Goal: Communication & Community: Answer question/provide support

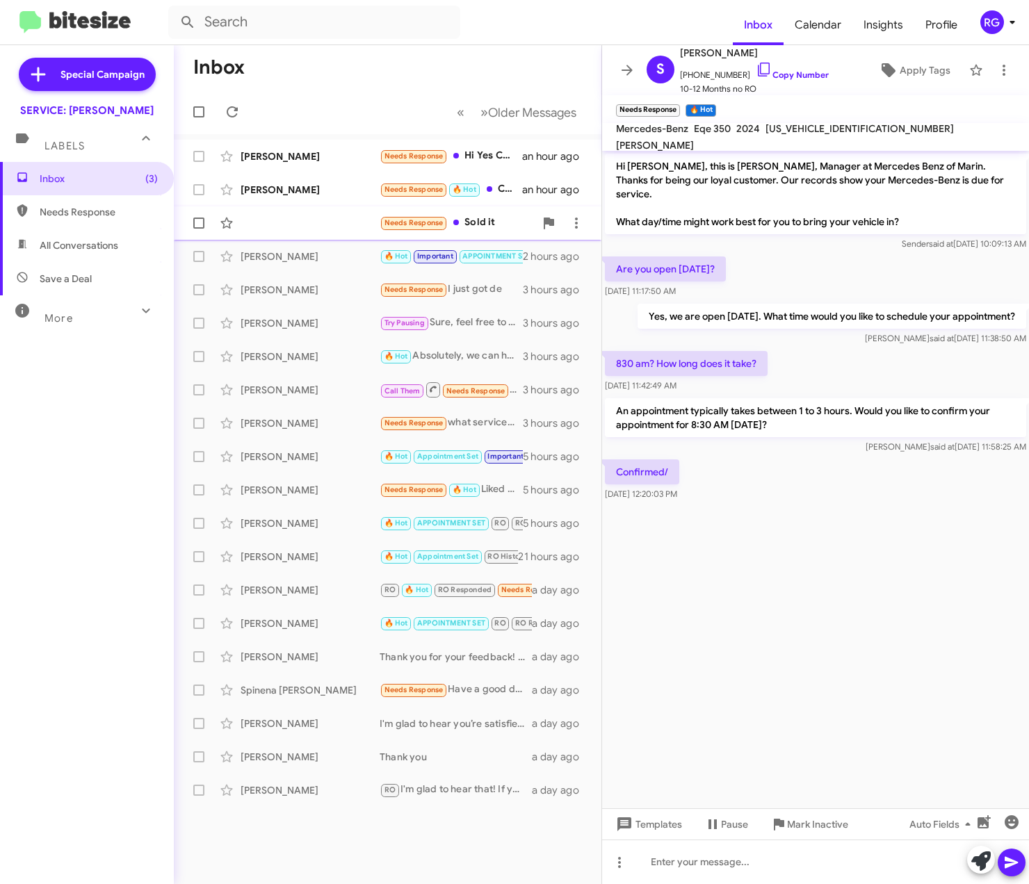
click at [359, 213] on div "Needs Response Sold it an hour ago" at bounding box center [387, 223] width 405 height 28
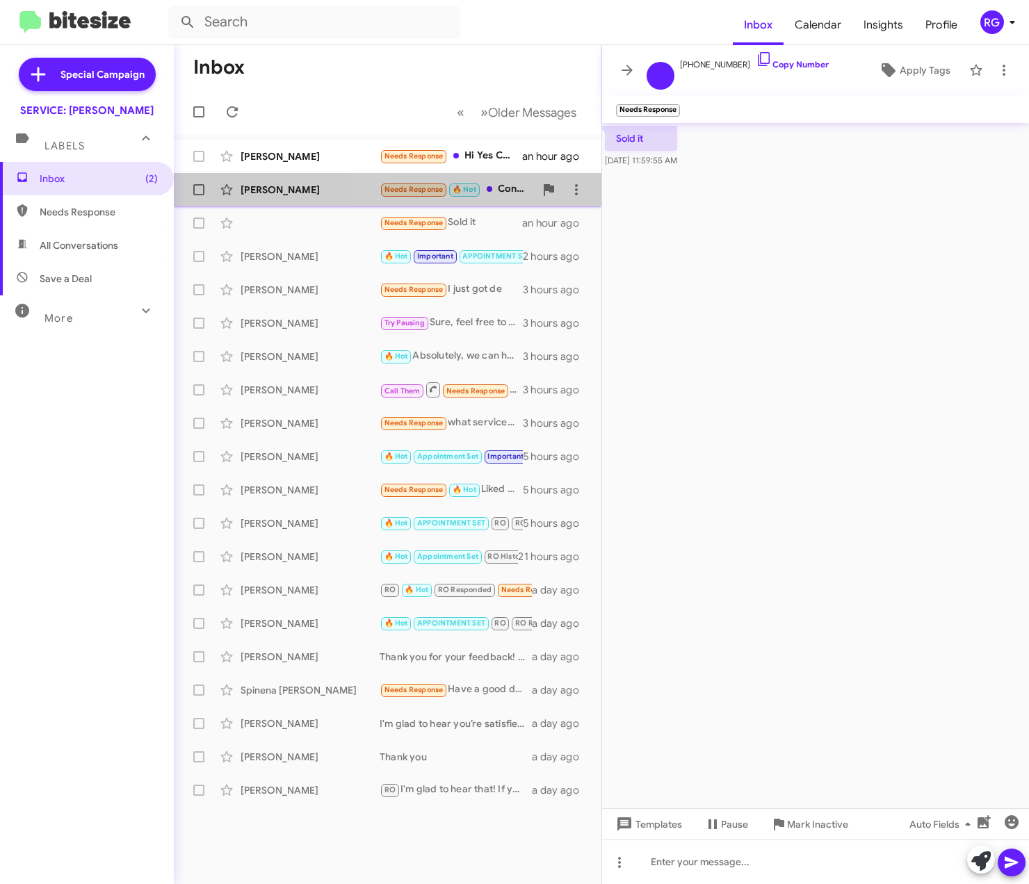
click at [460, 193] on span "🔥 Hot" at bounding box center [465, 189] width 24 height 9
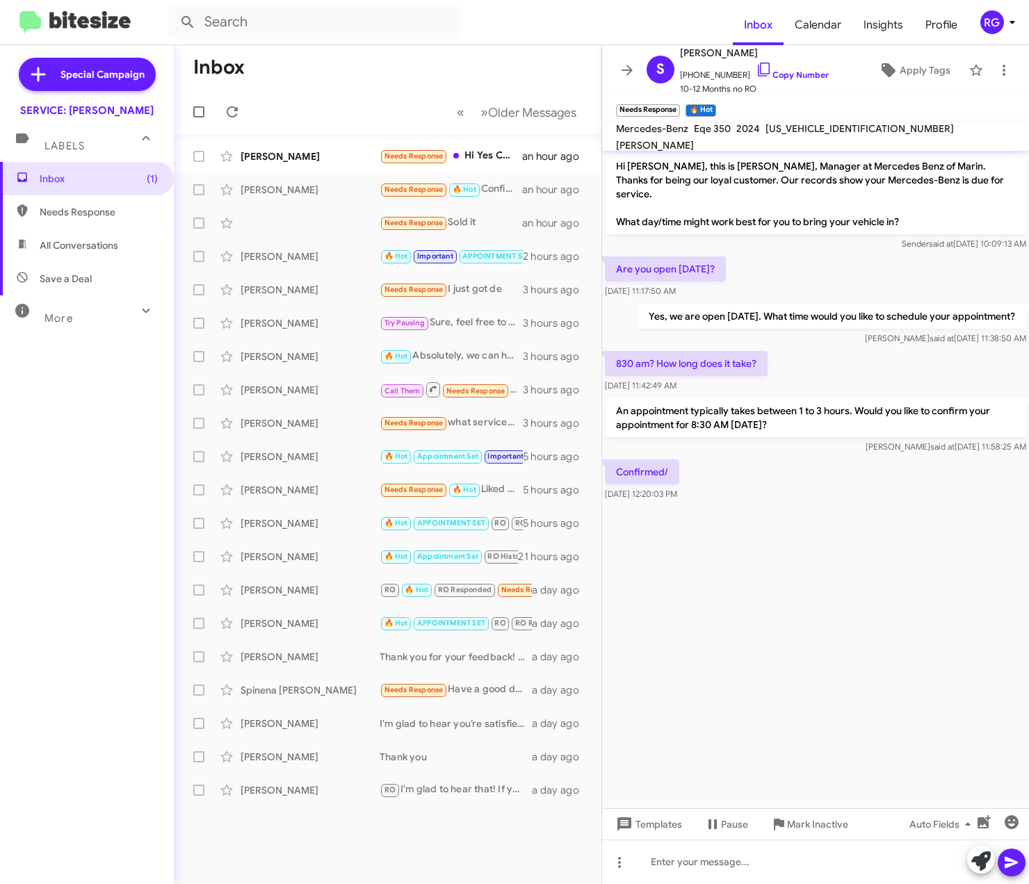
click at [818, 129] on div "[US_VEHICLE_IDENTIFICATION_NUMBER]" at bounding box center [860, 128] width 194 height 17
copy span "[US_VEHICLE_IDENTIFICATION_NUMBER]"
click at [469, 143] on div "[PERSON_NAME] Needs Response Hi Yes Can we do a weekend? And can you please sig…" at bounding box center [387, 157] width 405 height 28
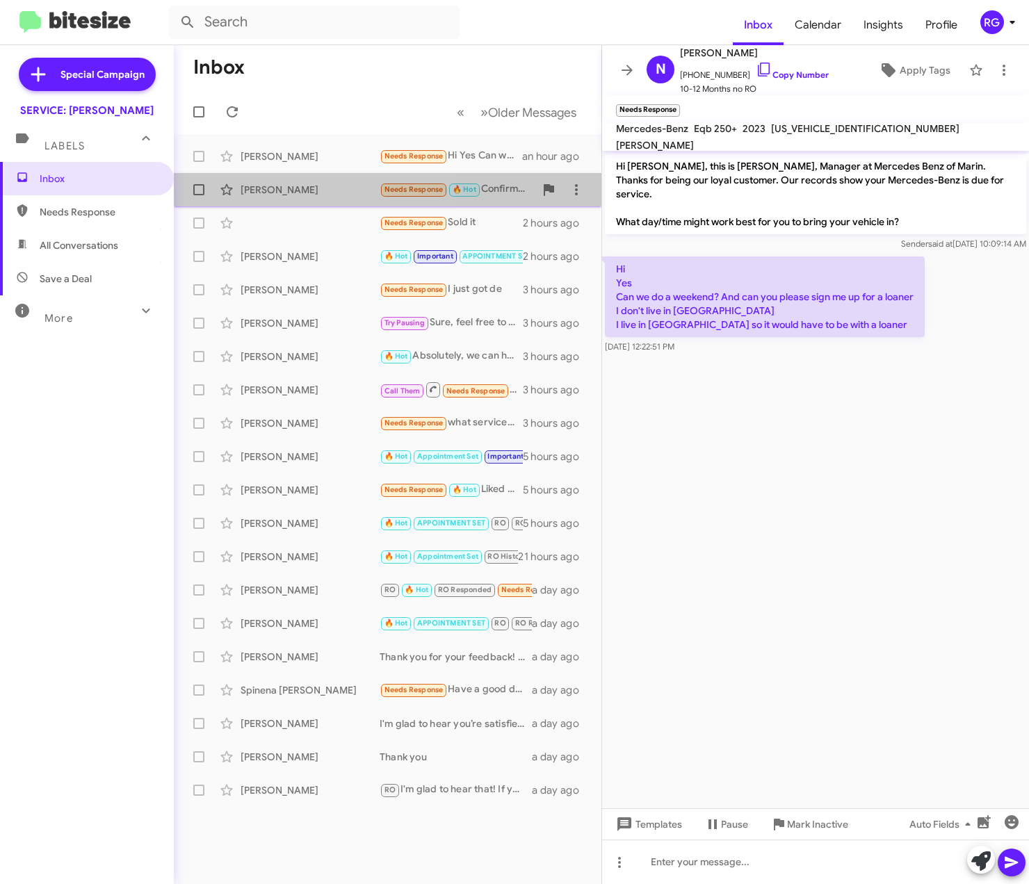
click at [264, 193] on div "[PERSON_NAME]" at bounding box center [310, 190] width 139 height 14
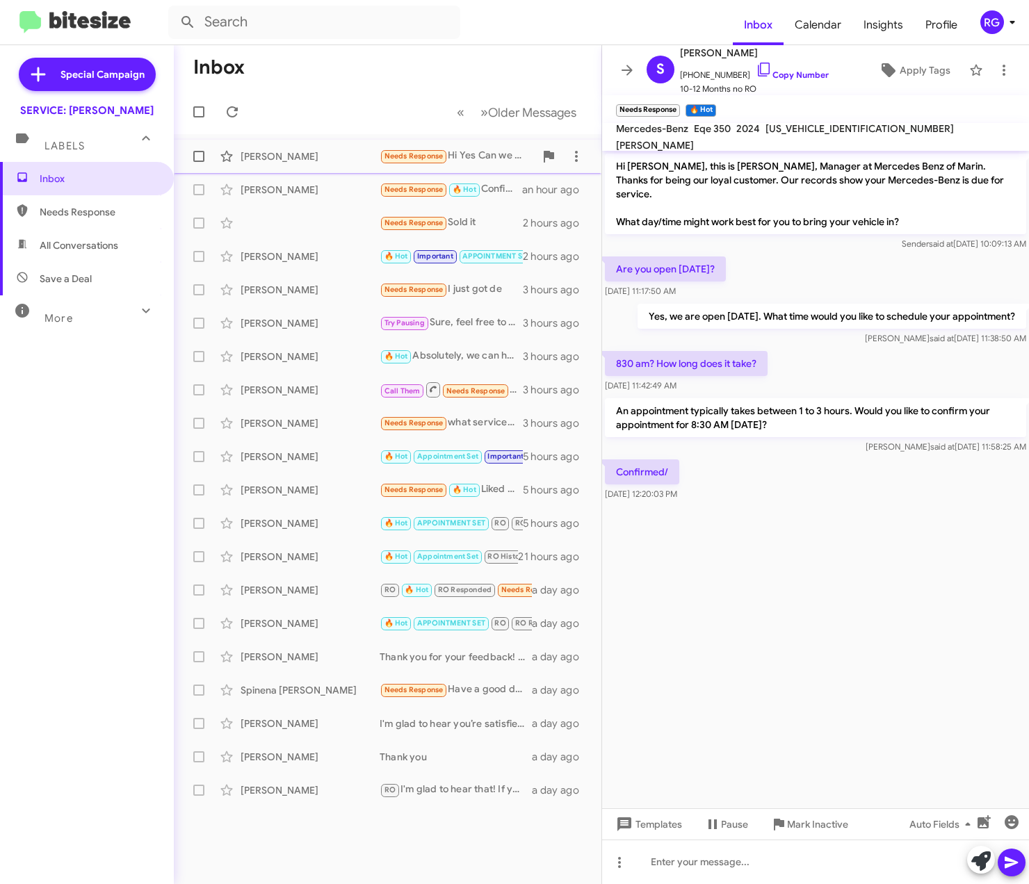
click at [343, 161] on div "[PERSON_NAME]" at bounding box center [310, 156] width 139 height 14
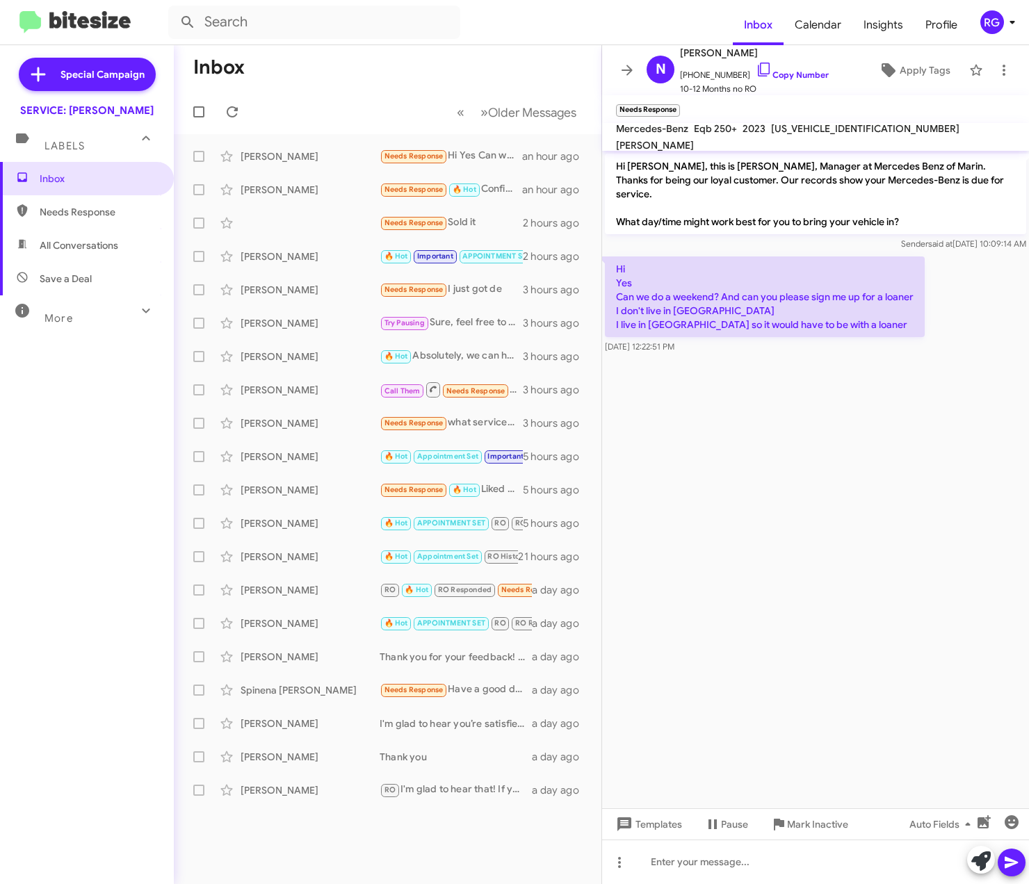
click at [795, 132] on span "[US_VEHICLE_IDENTIFICATION_NUMBER]" at bounding box center [865, 128] width 188 height 13
copy span "[US_VEHICLE_IDENTIFICATION_NUMBER]"
click at [984, 857] on icon at bounding box center [980, 861] width 19 height 19
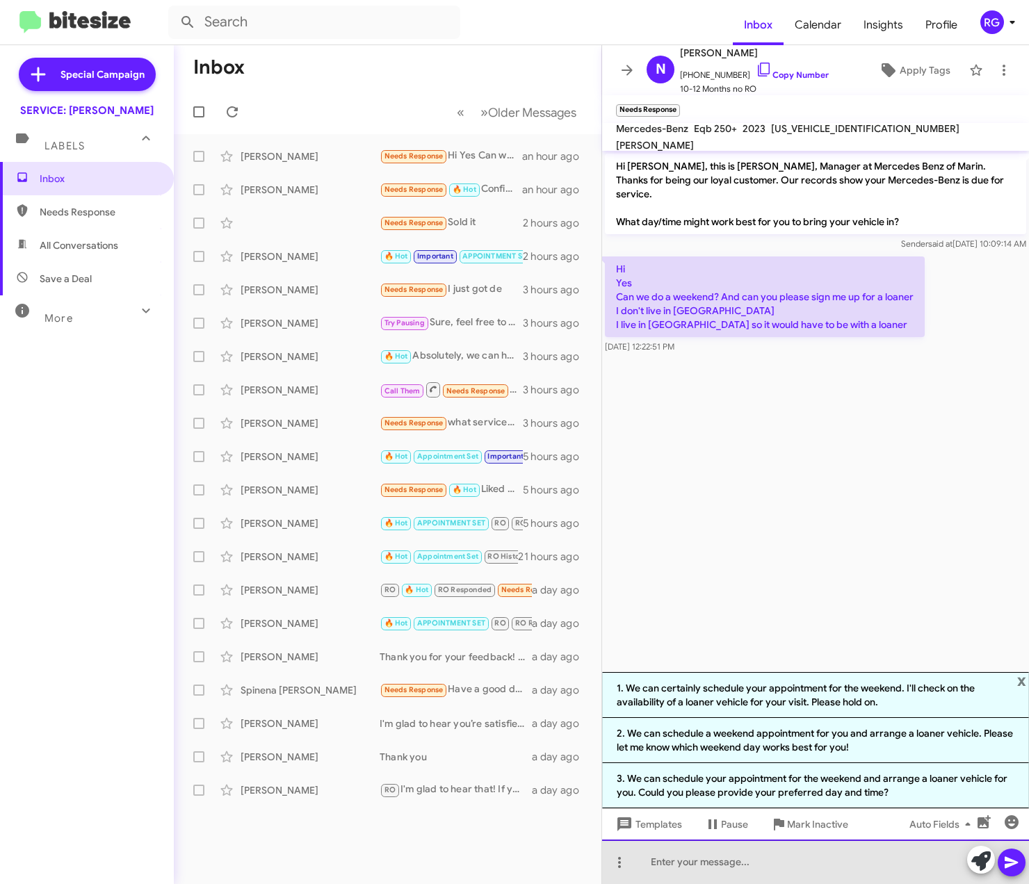
click at [738, 875] on div at bounding box center [815, 862] width 427 height 44
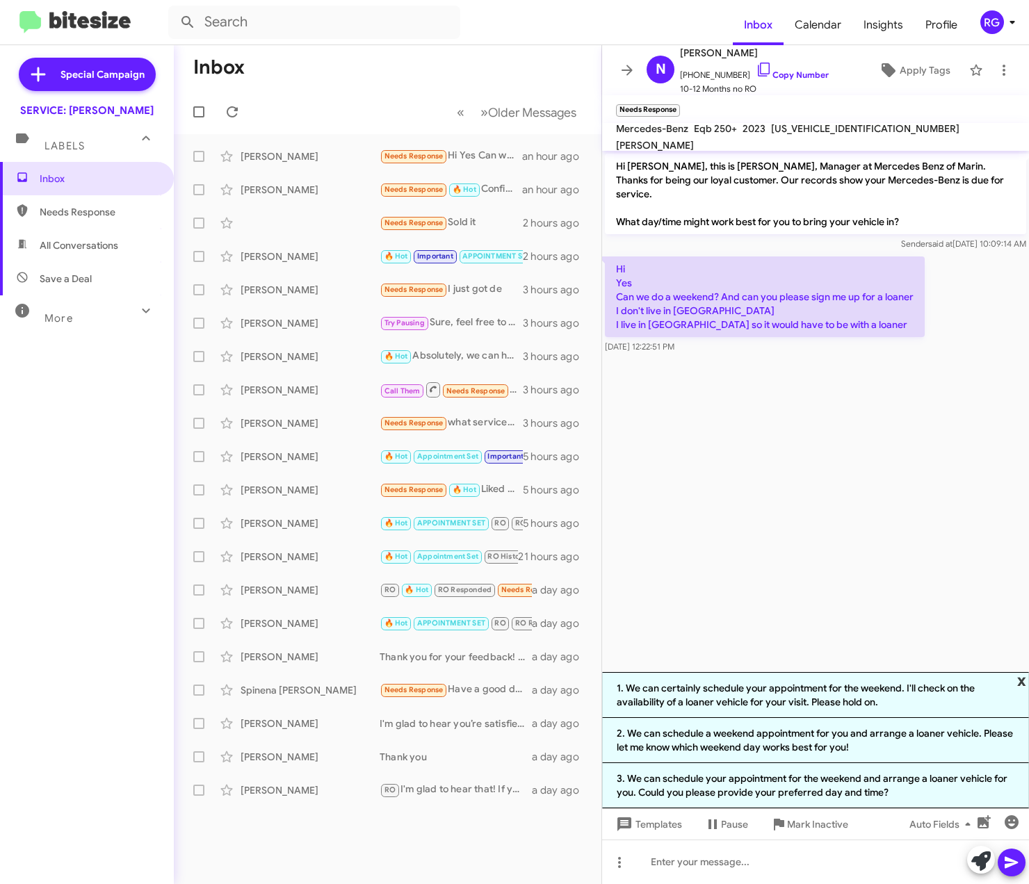
click at [1023, 688] on span "x" at bounding box center [1021, 680] width 9 height 17
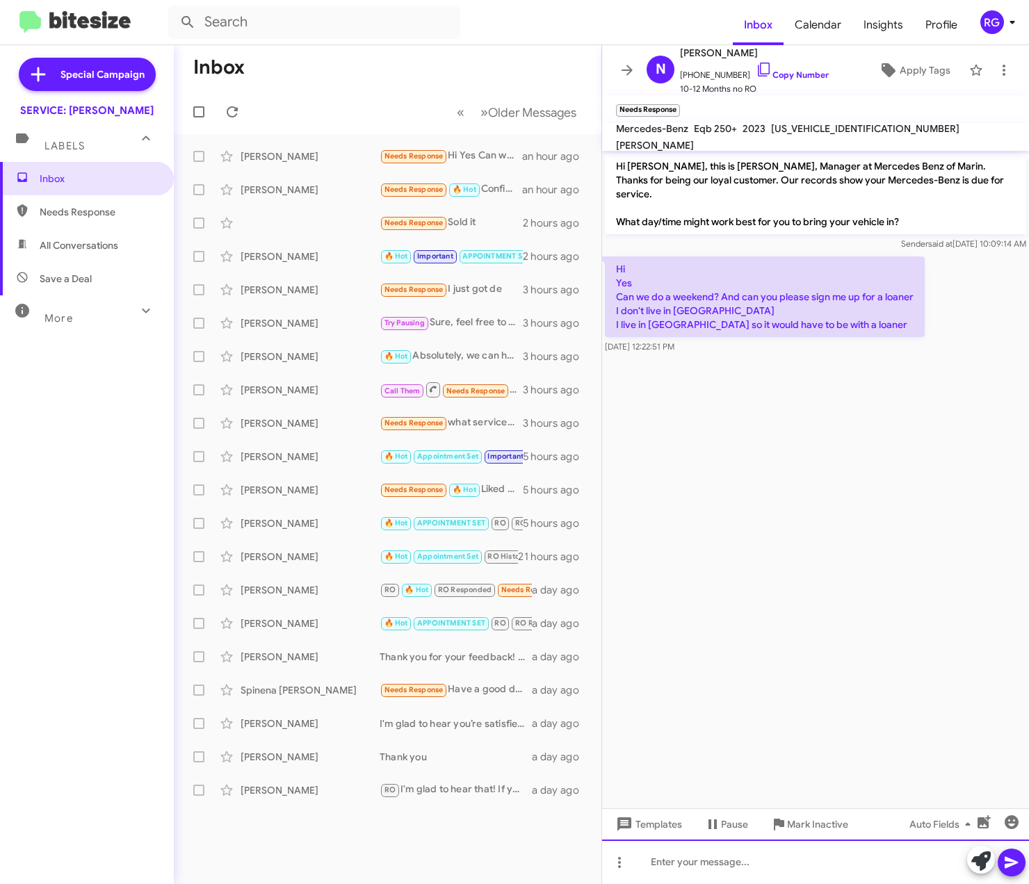
click at [748, 875] on div at bounding box center [815, 862] width 427 height 44
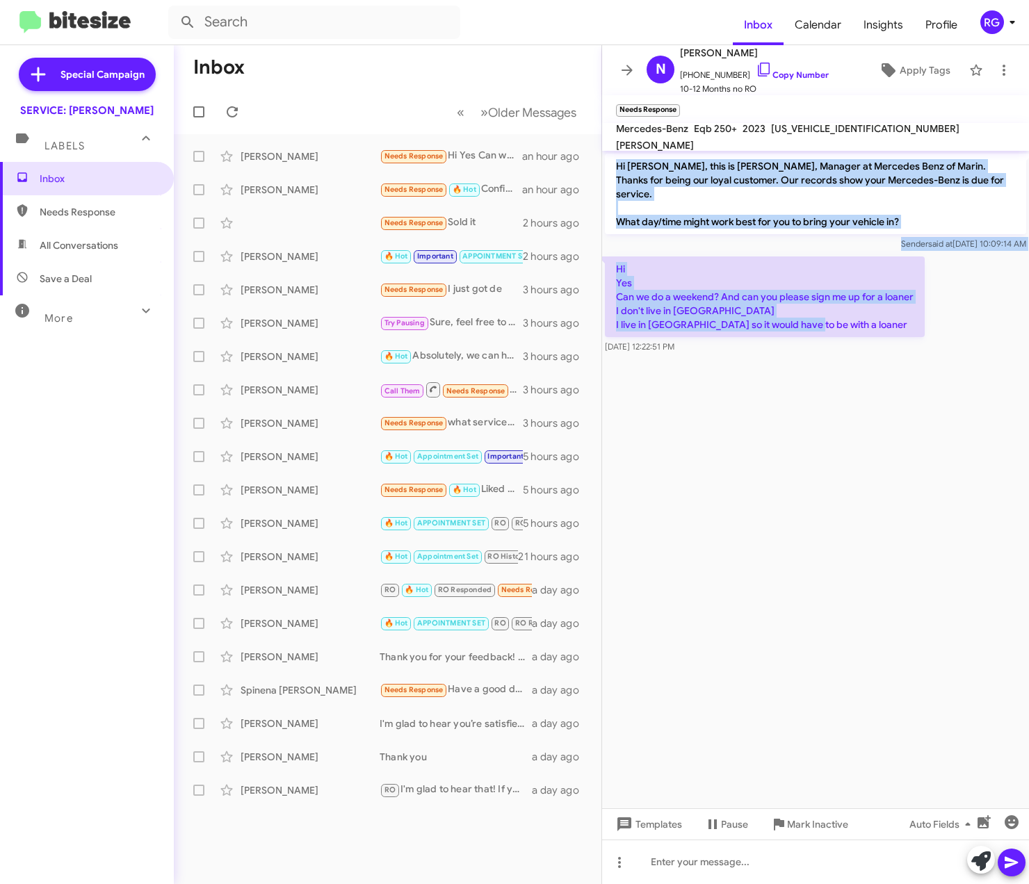
drag, startPoint x: 870, startPoint y: 312, endPoint x: 610, endPoint y: 168, distance: 297.2
click at [610, 168] on div "Hi Nofar, this is Omar Ibrahimi, Manager at Mercedes Benz of Marin. Thanks for …" at bounding box center [815, 254] width 427 height 206
copy div "Hi Nofar, this is Omar Ibrahimi, Manager at Mercedes Benz of Marin. Thanks for …"
click at [775, 685] on cdk-virtual-scroll-viewport "Hi Nofar, this is Omar Ibrahimi, Manager at Mercedes Benz of Marin. Thanks for …" at bounding box center [815, 480] width 427 height 658
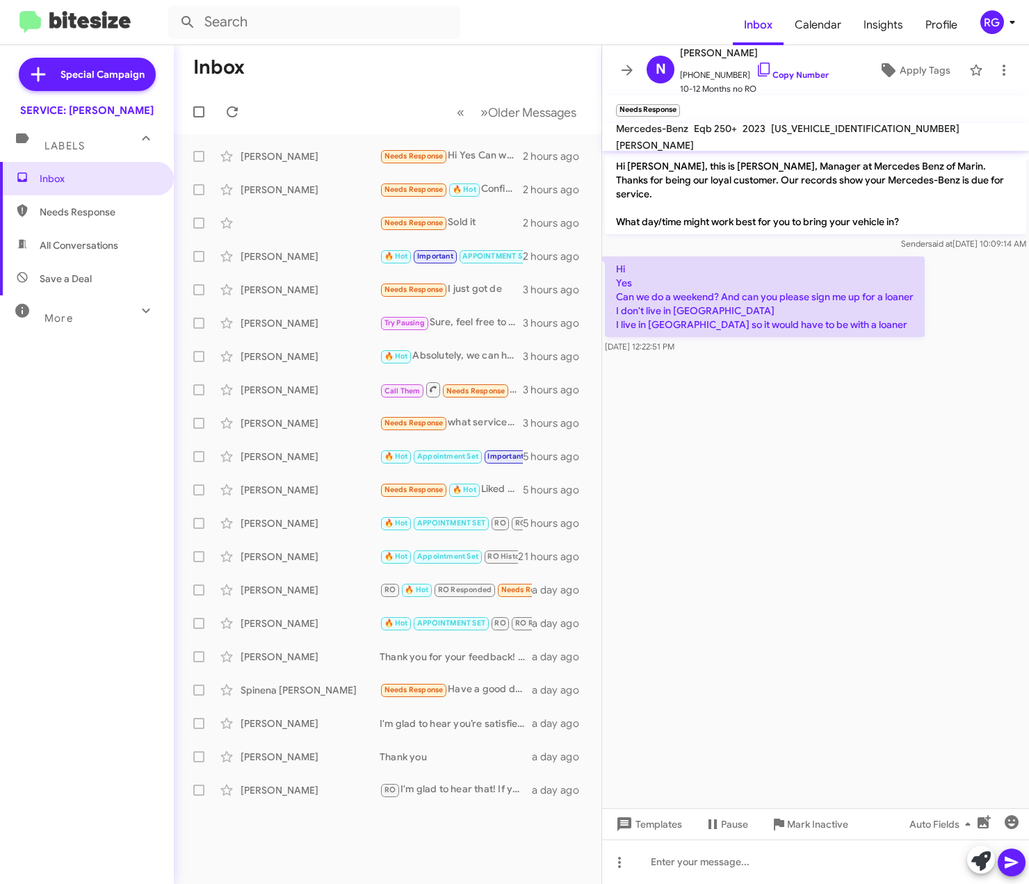
click at [6, 599] on div "Inbox Needs Response All Conversations Save a Deal More Important 🔥 Hot Appoint…" at bounding box center [87, 427] width 174 height 530
click at [837, 850] on div at bounding box center [815, 862] width 427 height 44
paste div
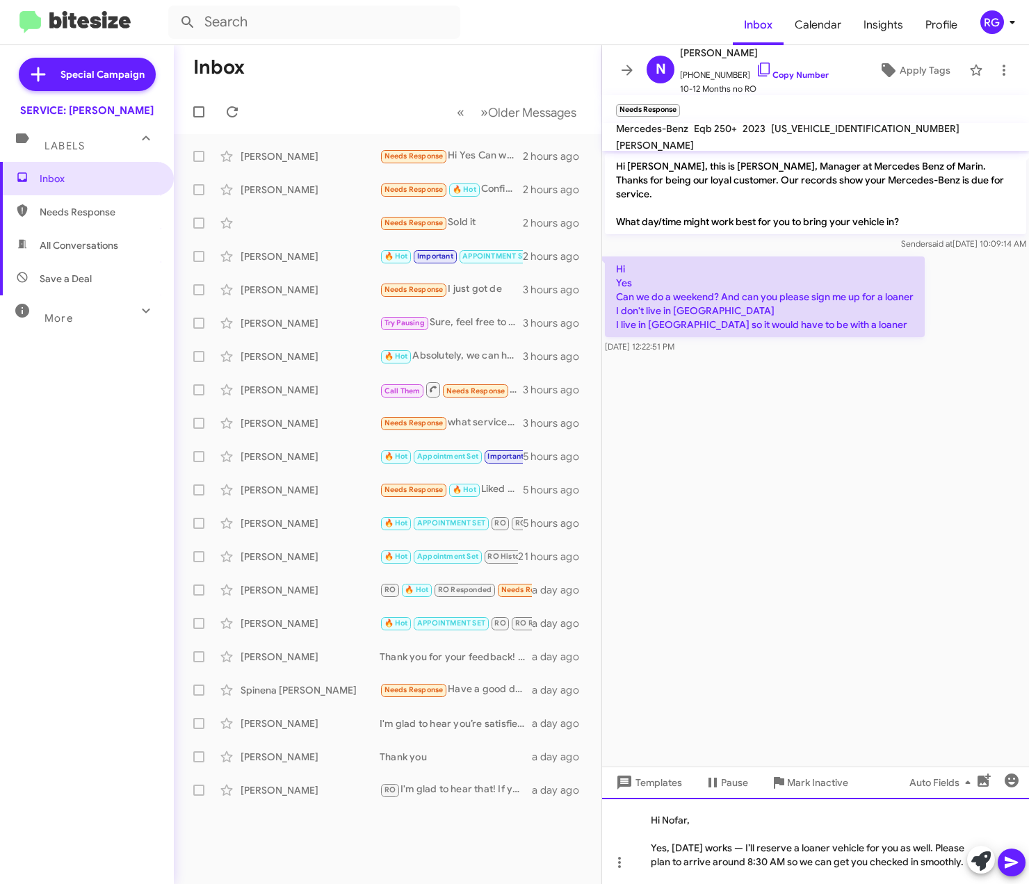
click at [773, 841] on div "Yes, this Saturday works — I’ll reserve a loaner vehicle for you as well. Pleas…" at bounding box center [809, 855] width 316 height 28
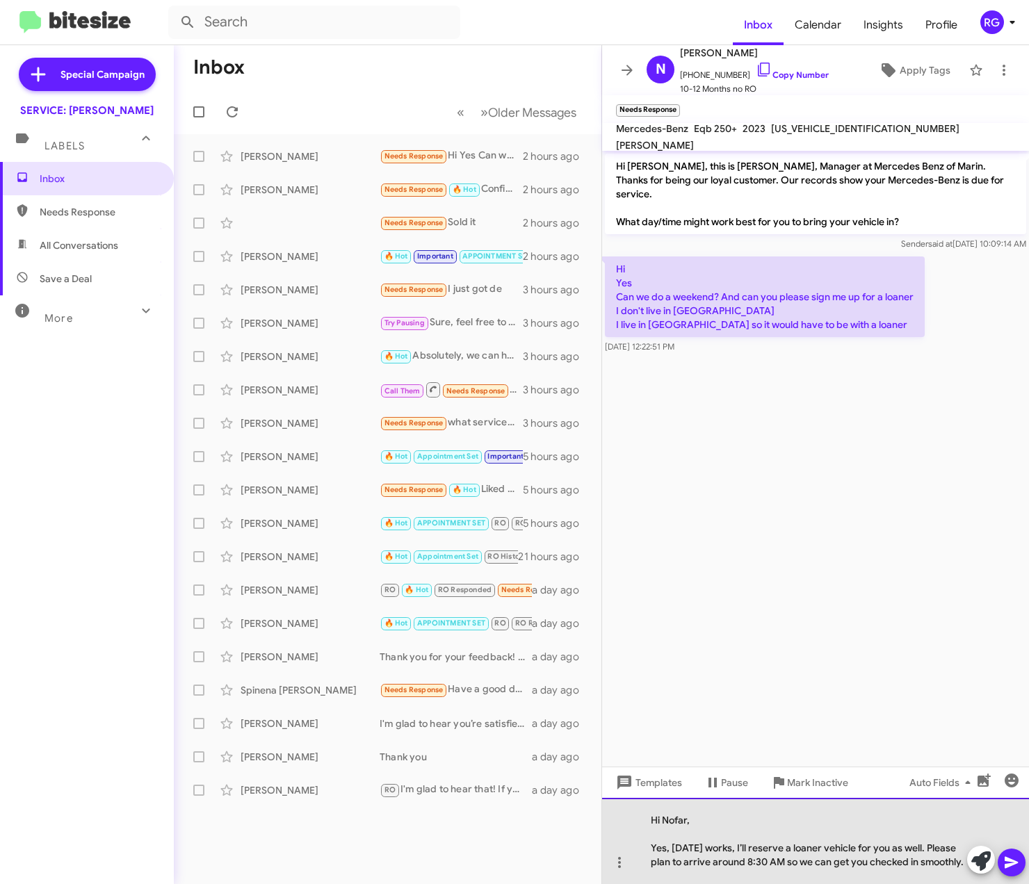
drag, startPoint x: 783, startPoint y: 866, endPoint x: 640, endPoint y: 846, distance: 143.9
click at [640, 846] on div "Hi Nofar, Yes, this Saturday works, I’ll reserve a loaner vehicle for you as we…" at bounding box center [815, 841] width 427 height 86
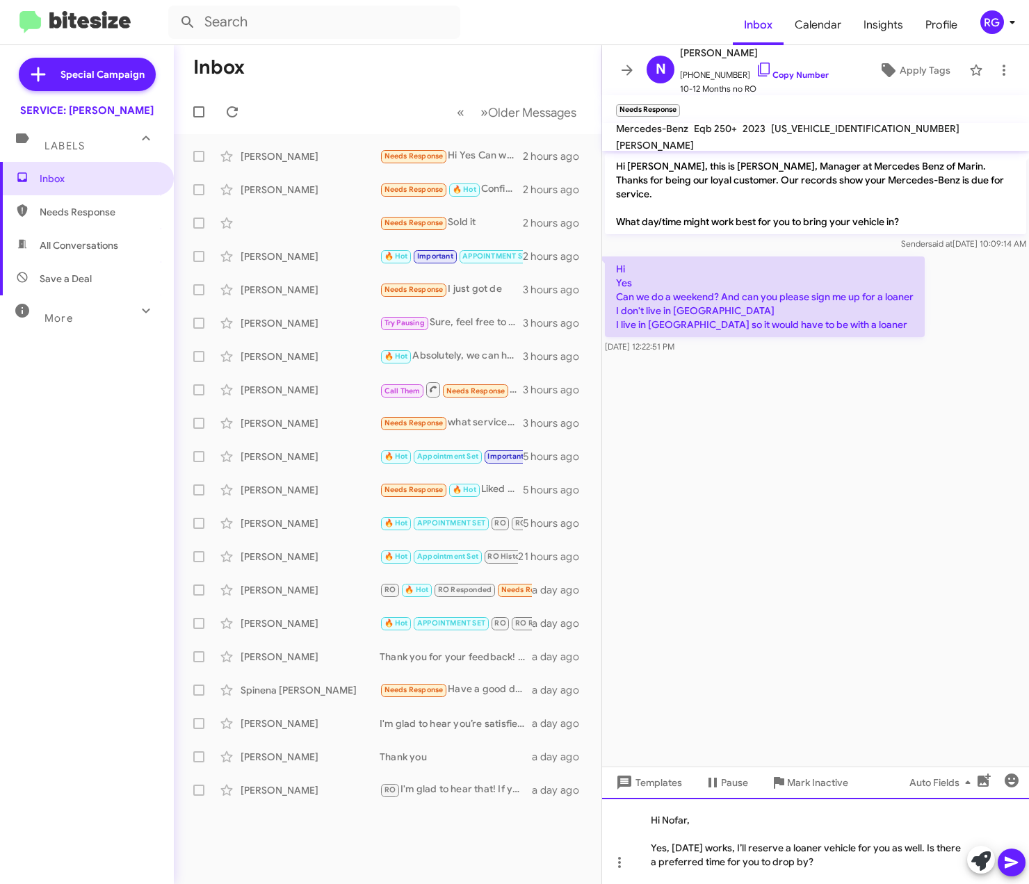
drag, startPoint x: 868, startPoint y: 873, endPoint x: 922, endPoint y: 866, distance: 54.8
click at [869, 873] on div "Hi Nofar, Yes, this Saturday works, I’ll reserve a loaner vehicle for you as we…" at bounding box center [815, 841] width 427 height 86
click at [1014, 857] on icon at bounding box center [1011, 862] width 17 height 17
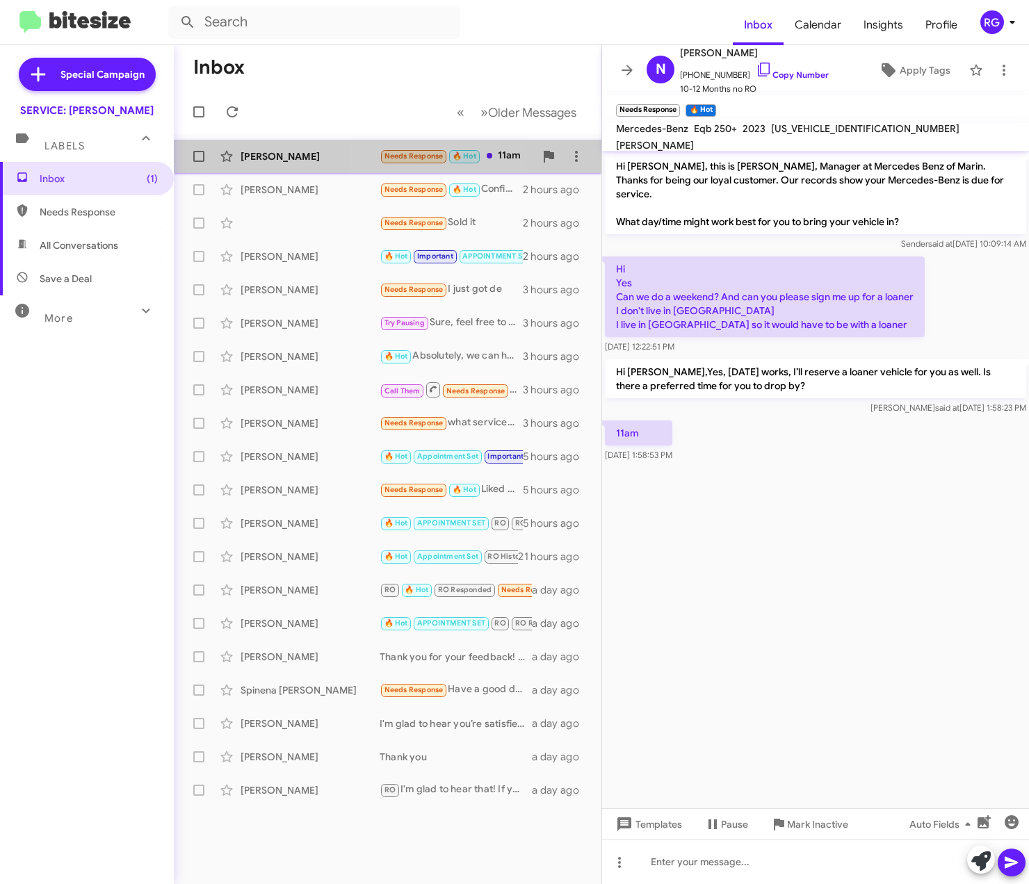
click at [419, 156] on span "Needs Response" at bounding box center [413, 156] width 59 height 9
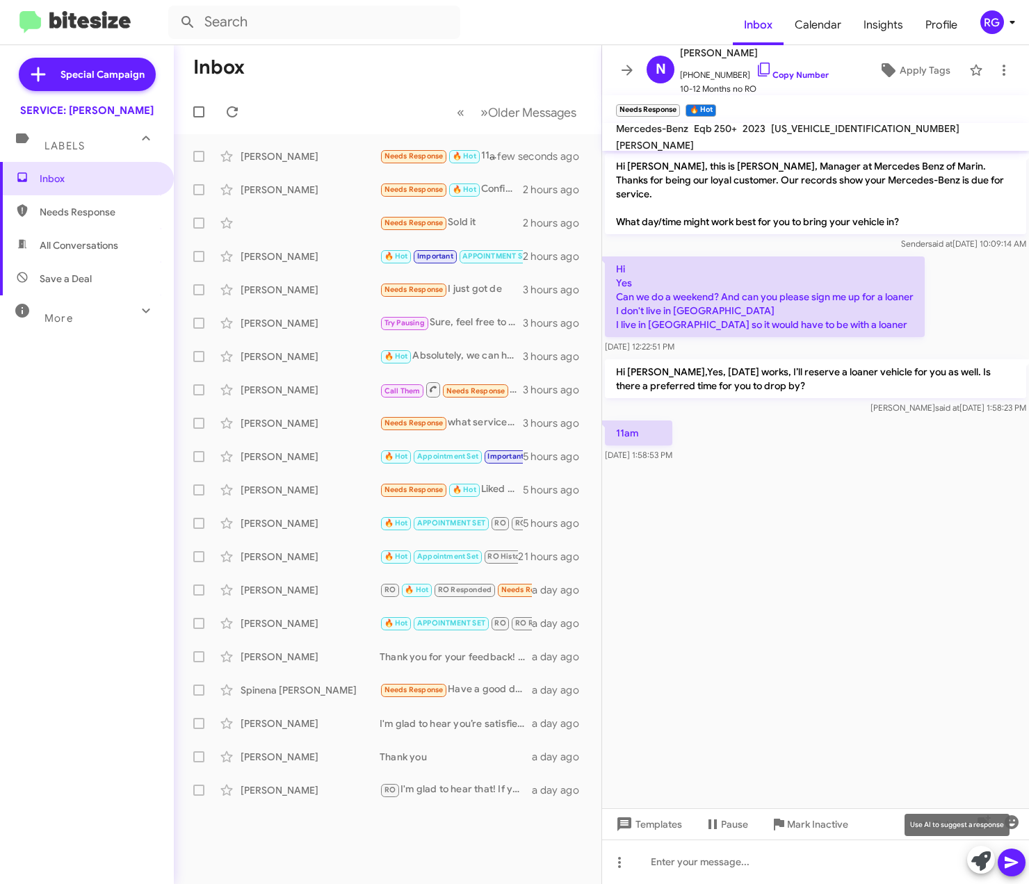
click at [980, 860] on icon at bounding box center [980, 861] width 19 height 19
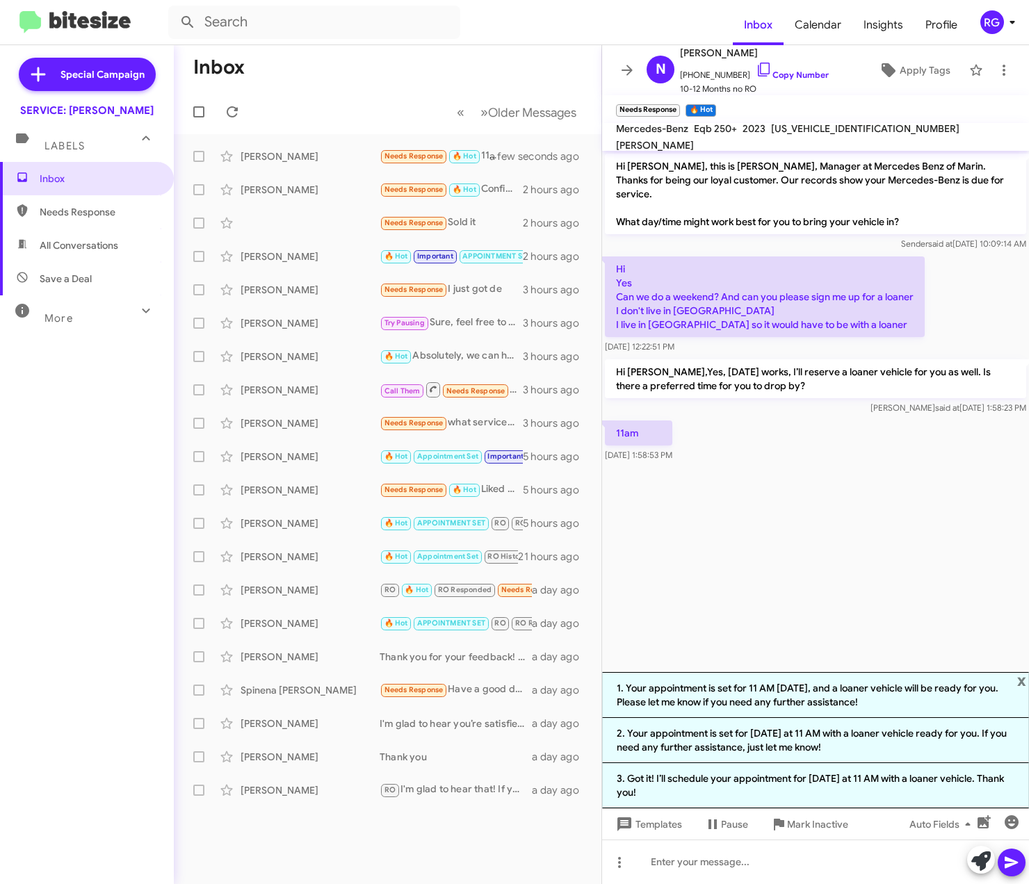
click at [877, 705] on li "1. Your appointment is set for 11 AM this Saturday, and a loaner vehicle will b…" at bounding box center [815, 695] width 427 height 46
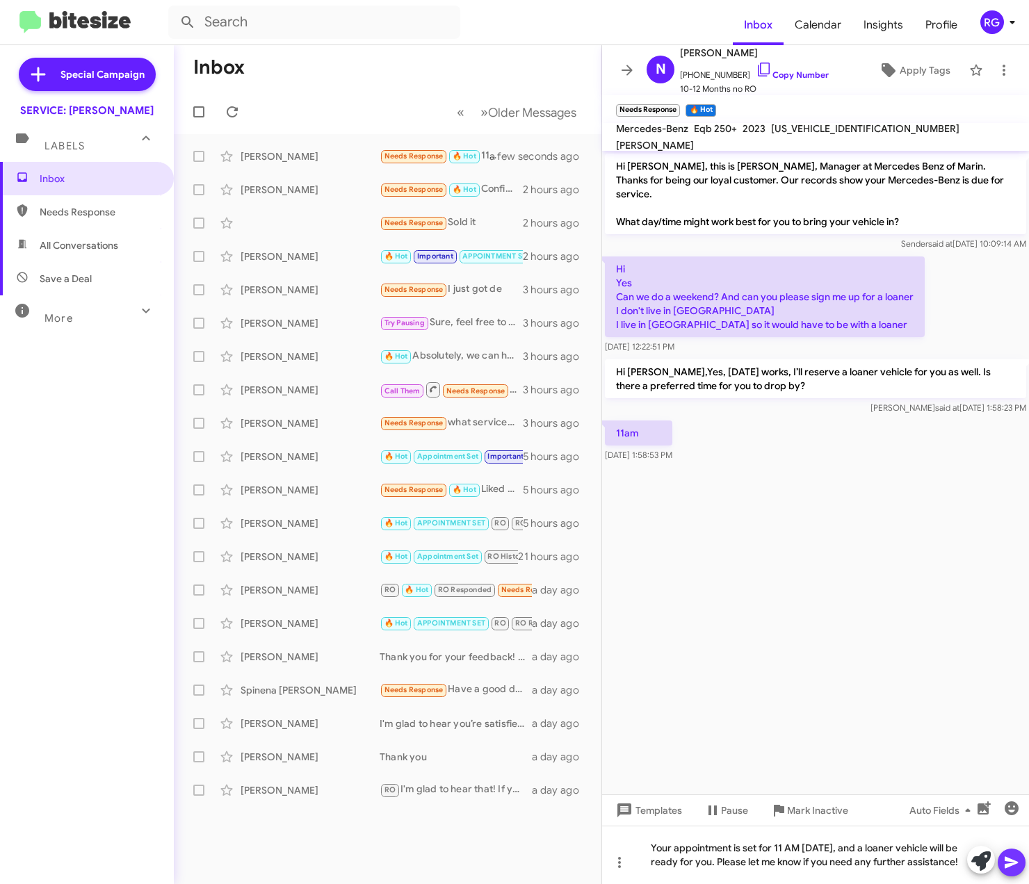
click at [1018, 859] on icon at bounding box center [1011, 862] width 17 height 17
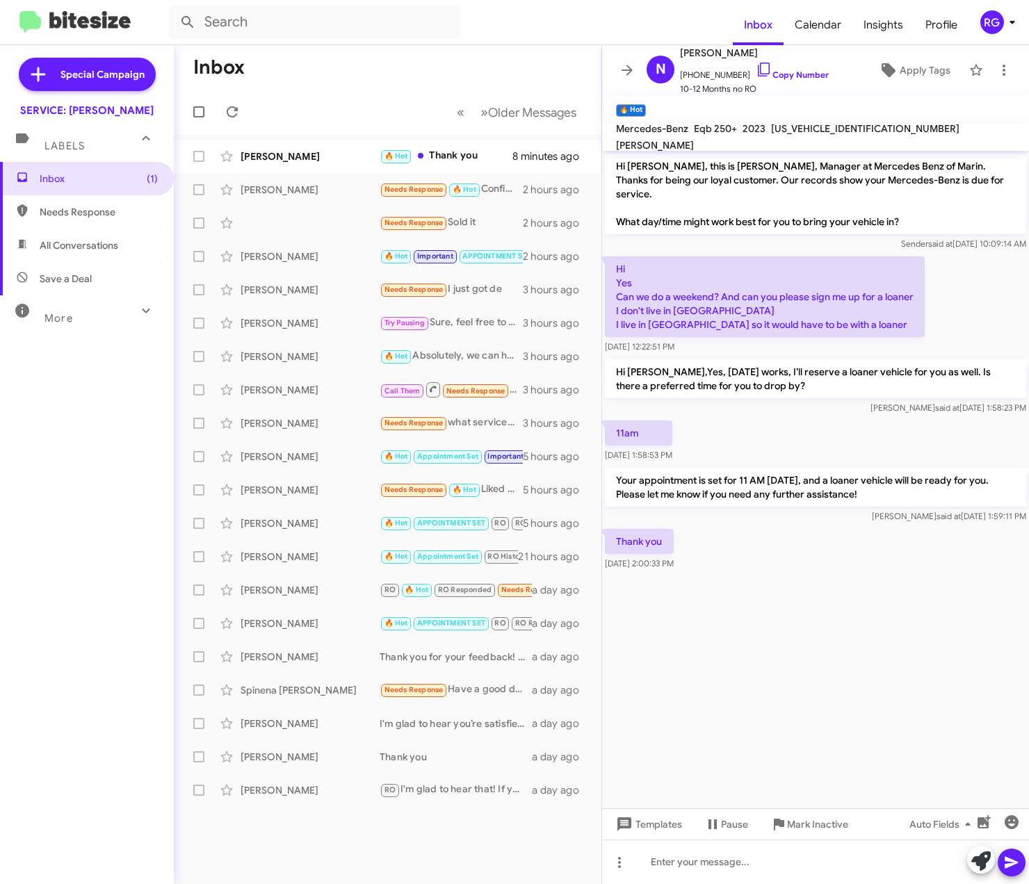
click at [802, 127] on mat-toolbar "Mercedes-Benz Eqb 250+ 2023 W1N9M0CB9PN059689 ANGELO GOMEZ" at bounding box center [815, 137] width 427 height 28
copy span "[US_VEHICLE_IDENTIFICATION_NUMBER]"
click at [662, 531] on p "Thank you" at bounding box center [639, 541] width 69 height 25
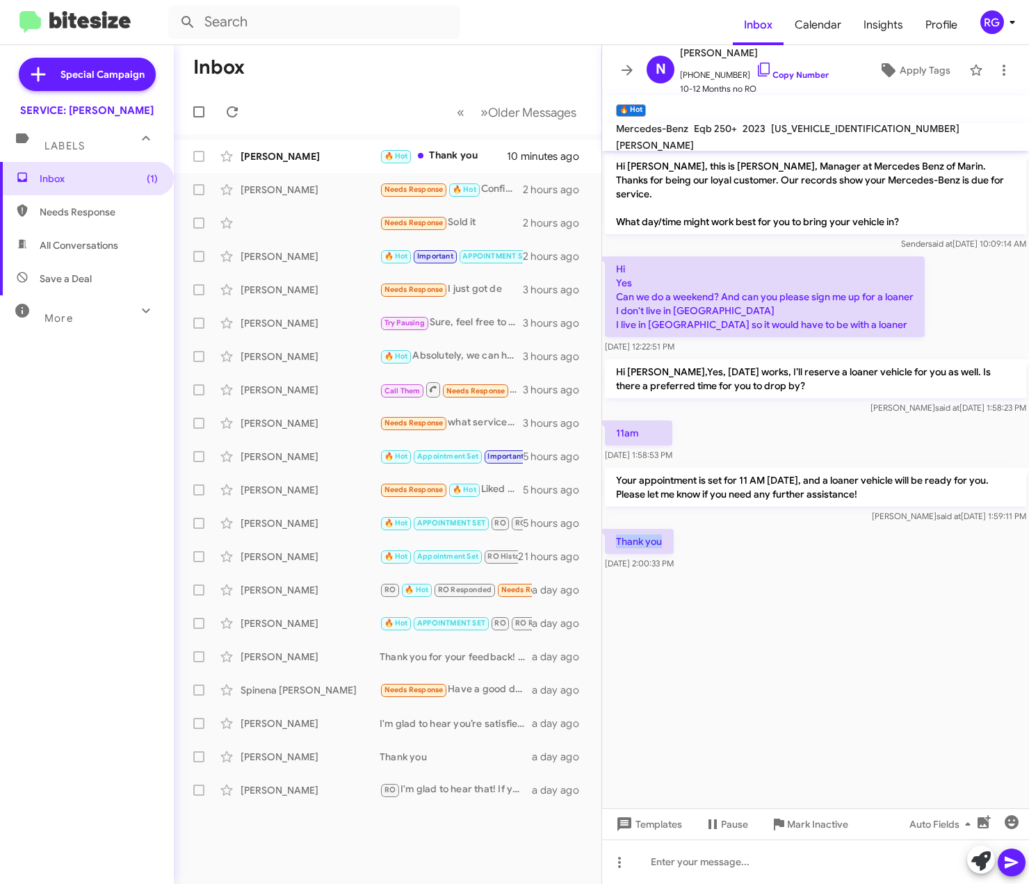
click at [662, 531] on p "Thank you" at bounding box center [639, 541] width 69 height 25
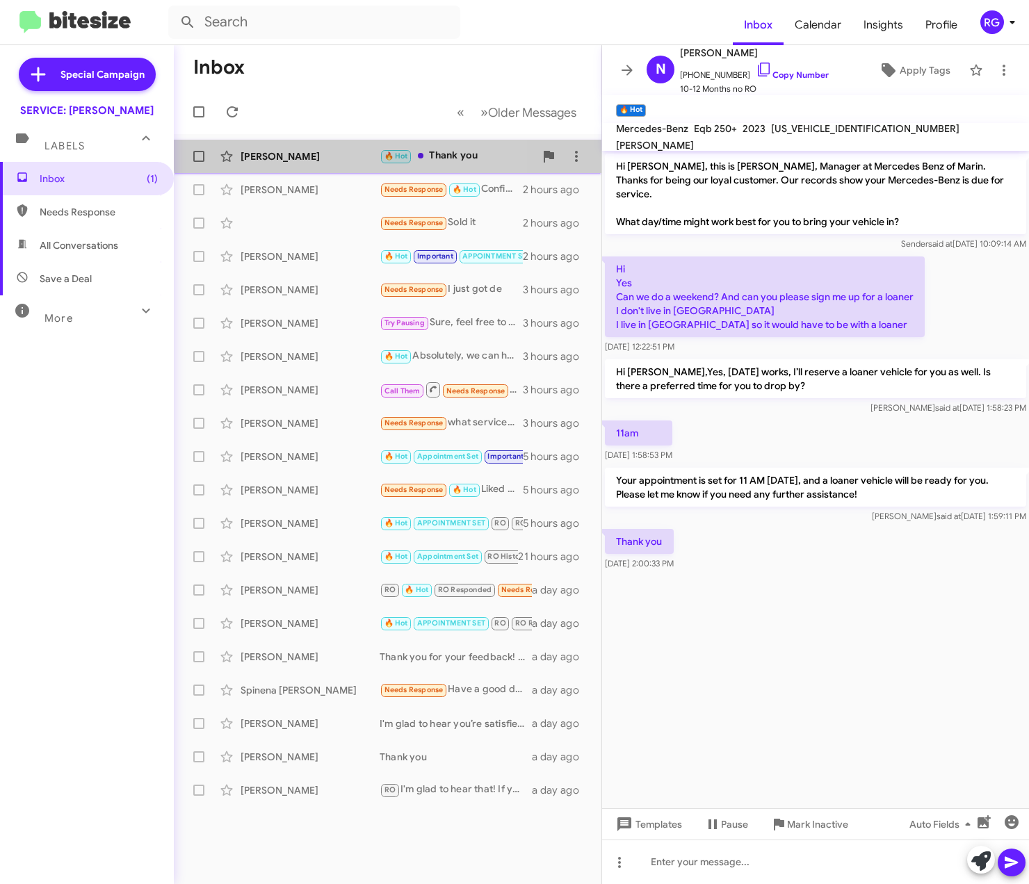
drag, startPoint x: 395, startPoint y: 153, endPoint x: 392, endPoint y: 163, distance: 10.1
click at [393, 156] on span "🔥 Hot" at bounding box center [396, 156] width 24 height 9
